Goal: Task Accomplishment & Management: Manage account settings

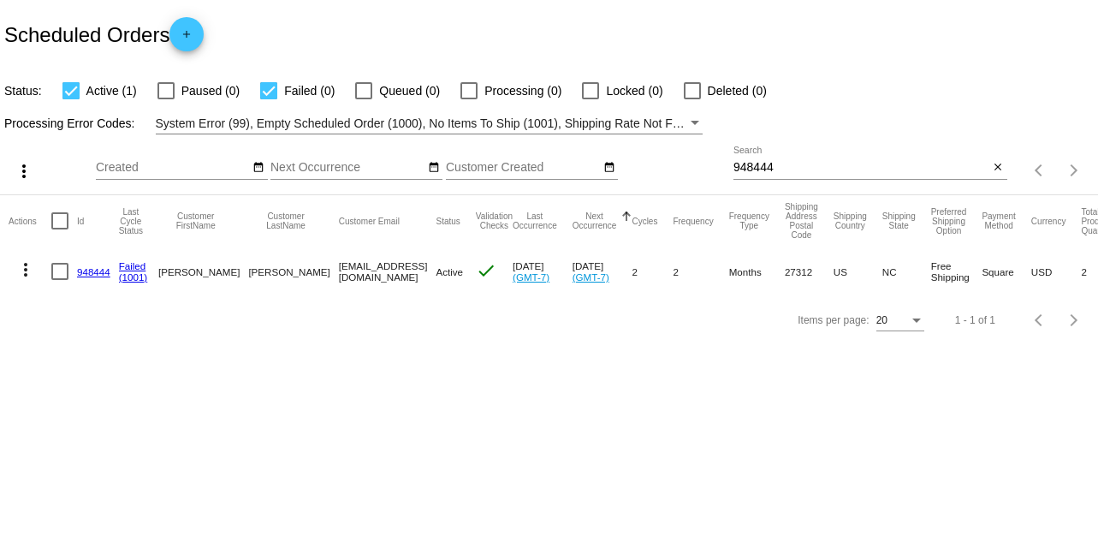
click at [783, 169] on input "948444" at bounding box center [861, 168] width 256 height 14
paste input "795329"
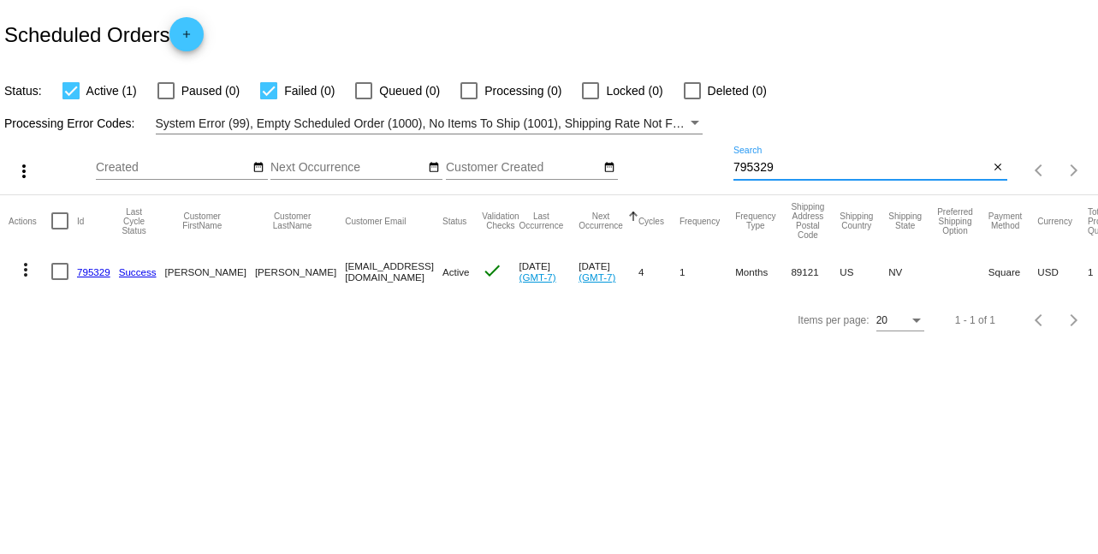
type input "795329"
click at [99, 268] on link "795329" at bounding box center [93, 271] width 33 height 11
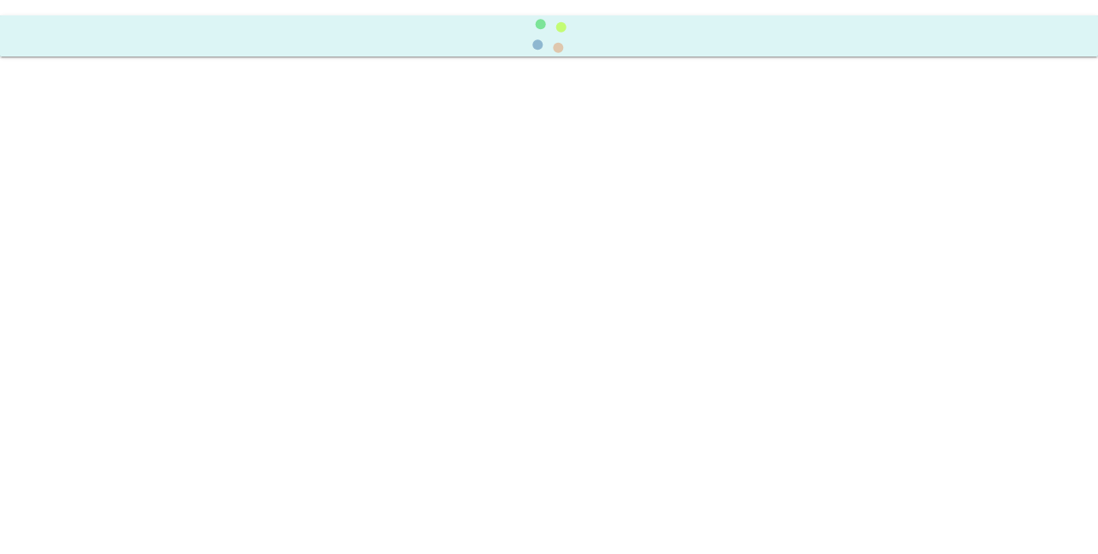
click at [99, 268] on body at bounding box center [549, 277] width 1098 height 554
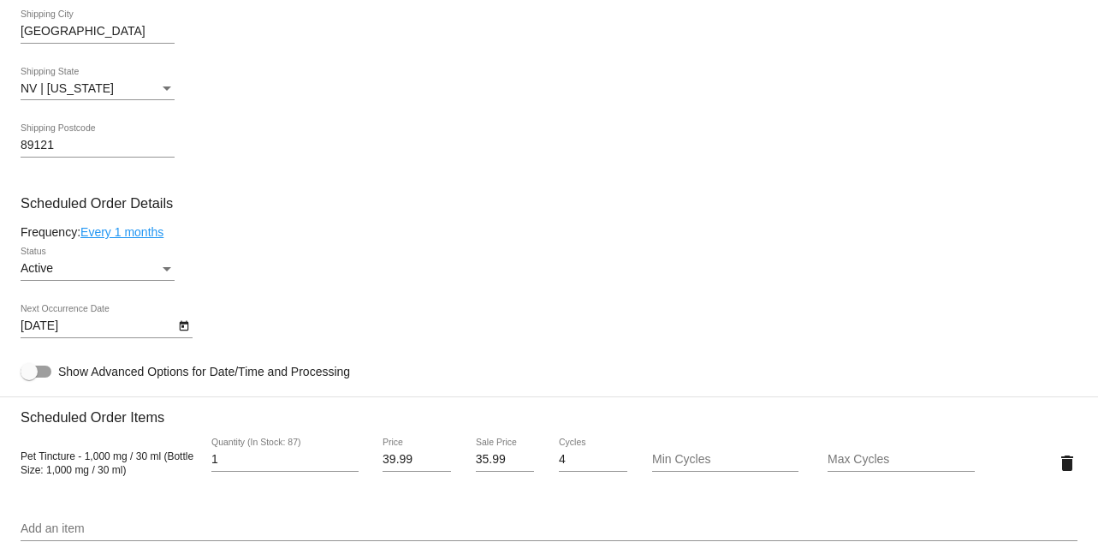
scroll to position [825, 0]
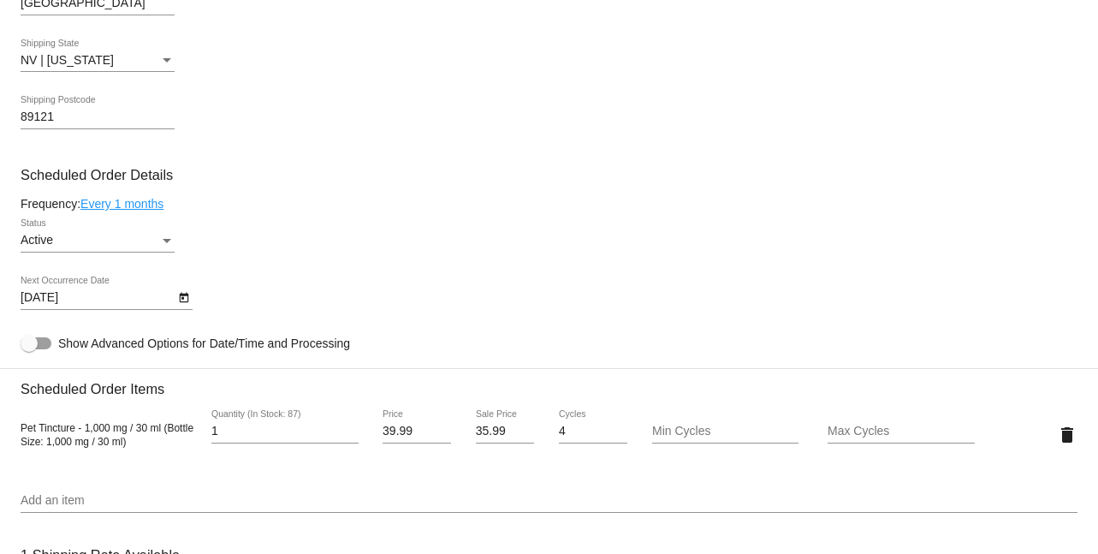
click at [582, 279] on mat-card-content "Customer 5464404: [PERSON_NAME] [PERSON_NAME][EMAIL_ADDRESS][DOMAIN_NAME] Custo…" at bounding box center [549, 364] width 1057 height 1612
click at [168, 243] on div "Status" at bounding box center [167, 241] width 9 height 4
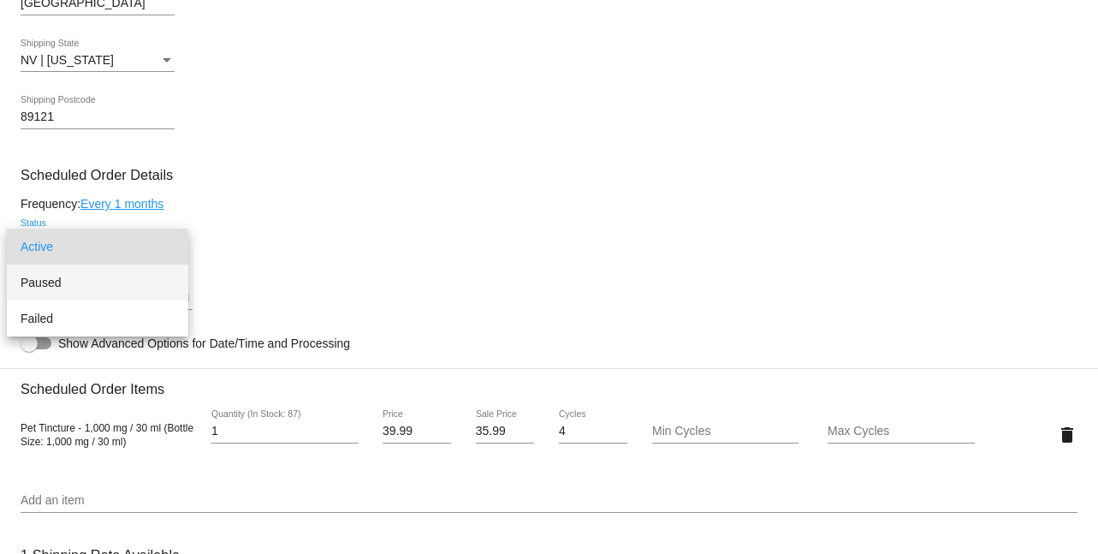
click at [109, 277] on span "Paused" at bounding box center [98, 282] width 154 height 36
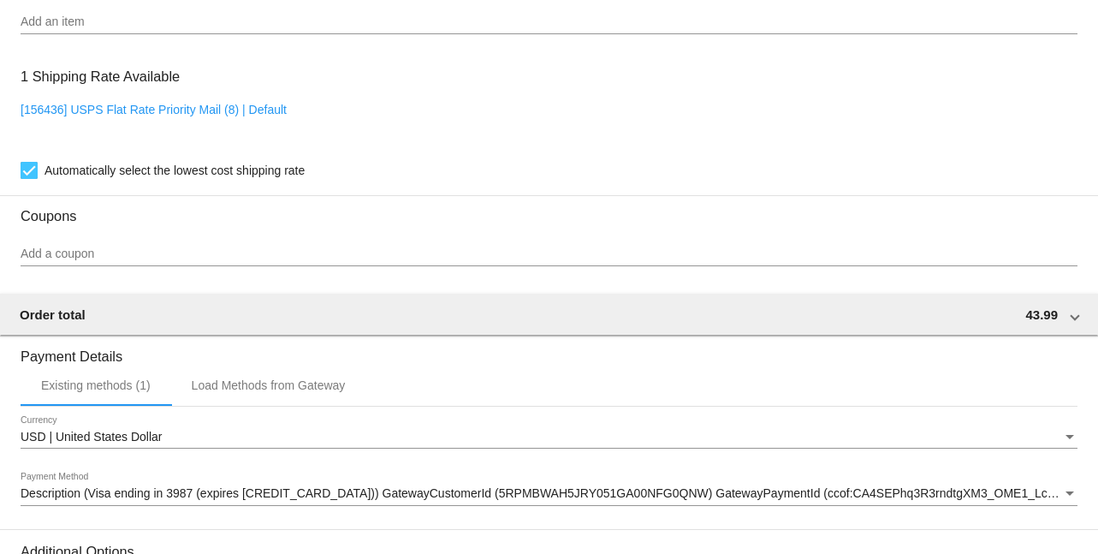
scroll to position [1528, 0]
